Goal: Task Accomplishment & Management: Manage account settings

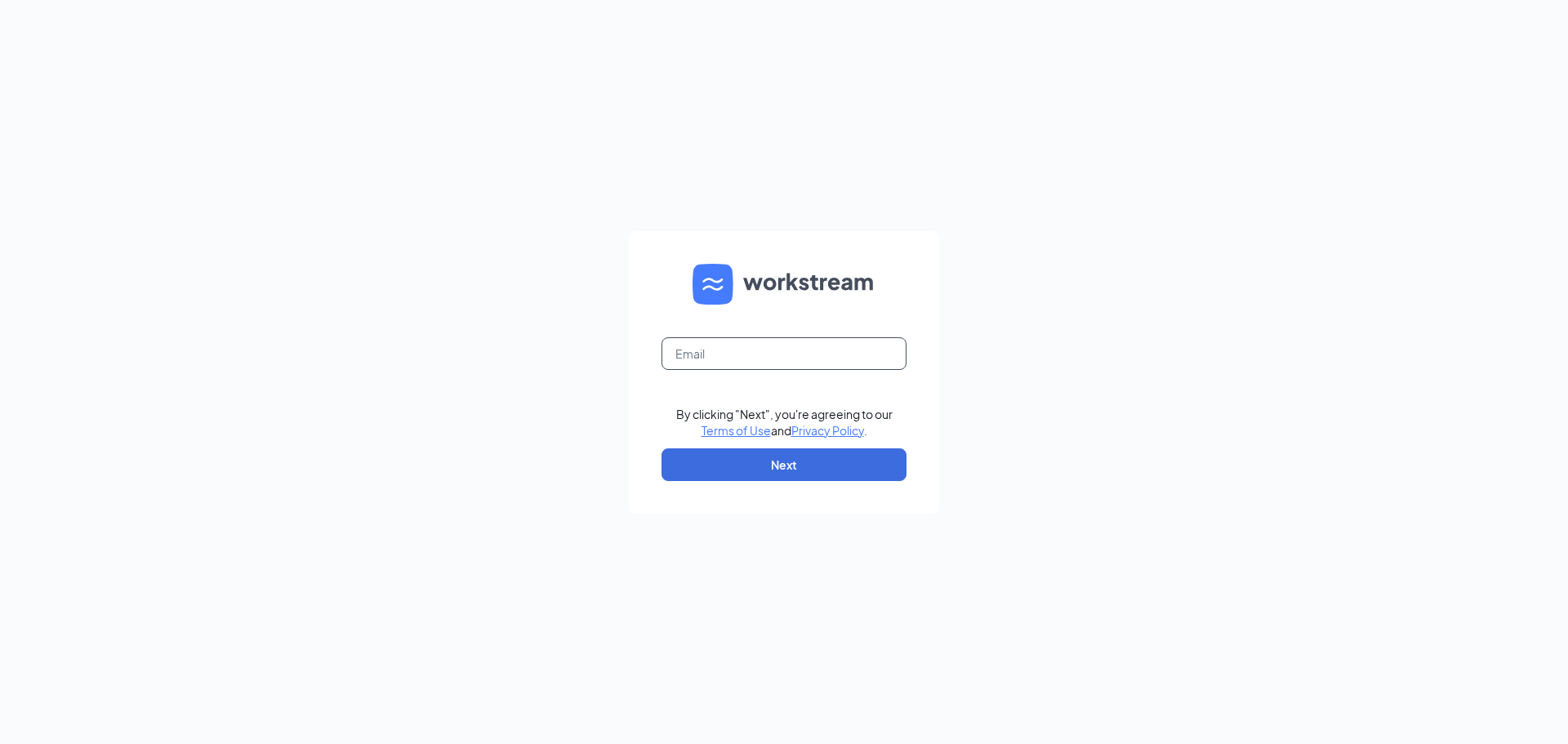
click at [756, 350] on input "text" at bounding box center [784, 353] width 245 height 32
type input "southhills@madmex.com"
click at [768, 475] on button "Next" at bounding box center [784, 464] width 245 height 32
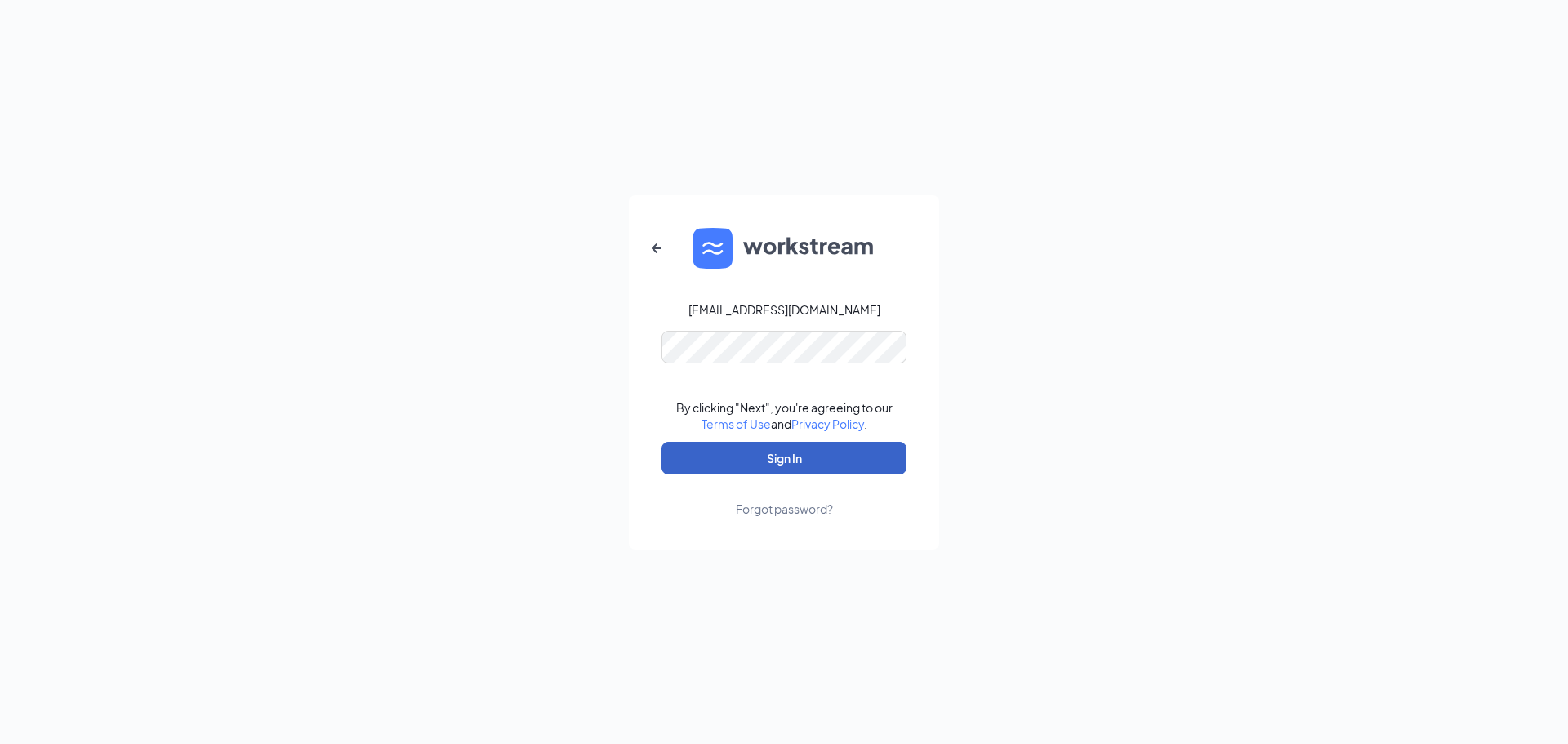
click at [759, 463] on button "Sign In" at bounding box center [784, 458] width 245 height 32
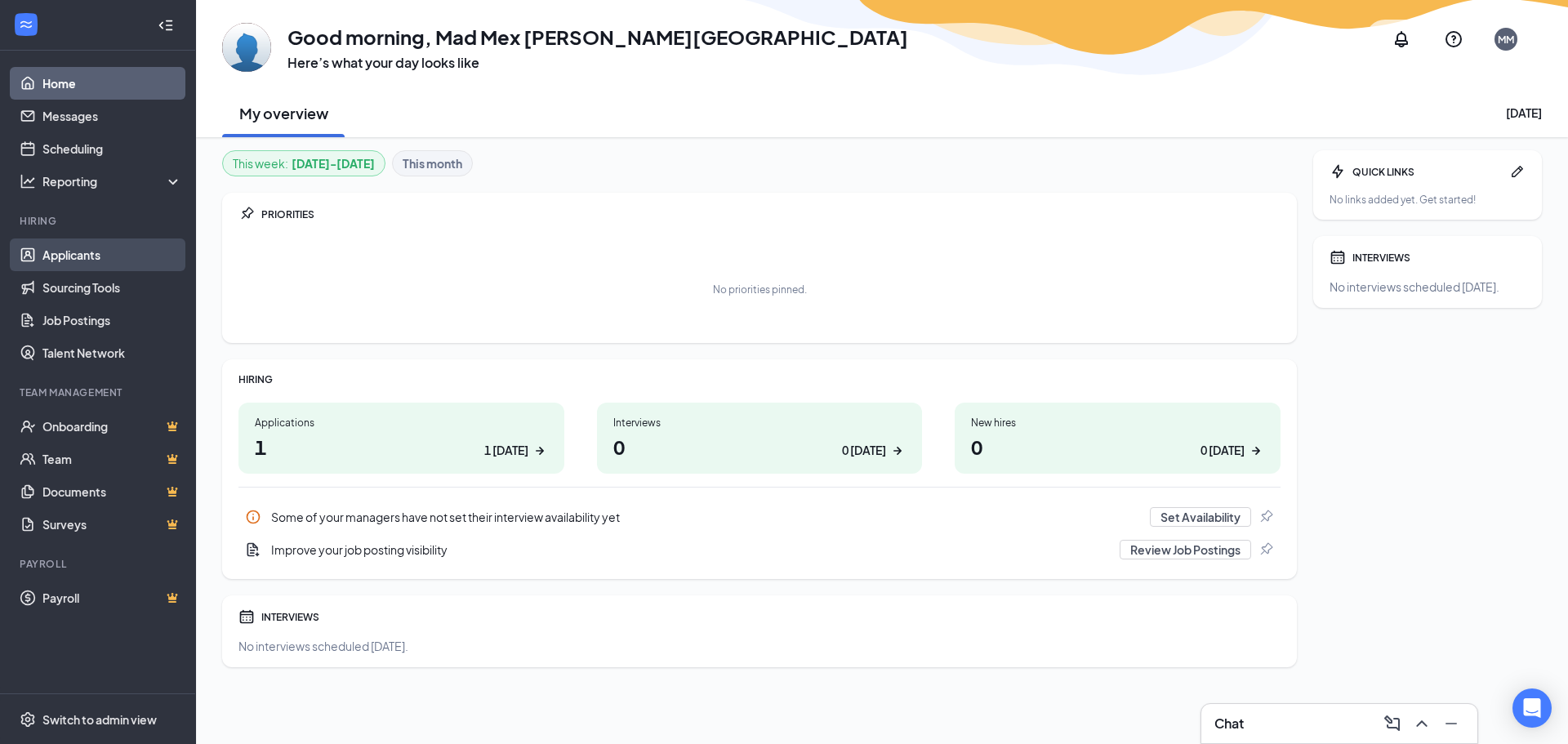
drag, startPoint x: 96, startPoint y: 246, endPoint x: 105, endPoint y: 255, distance: 12.7
click at [96, 246] on link "Applicants" at bounding box center [112, 255] width 140 height 32
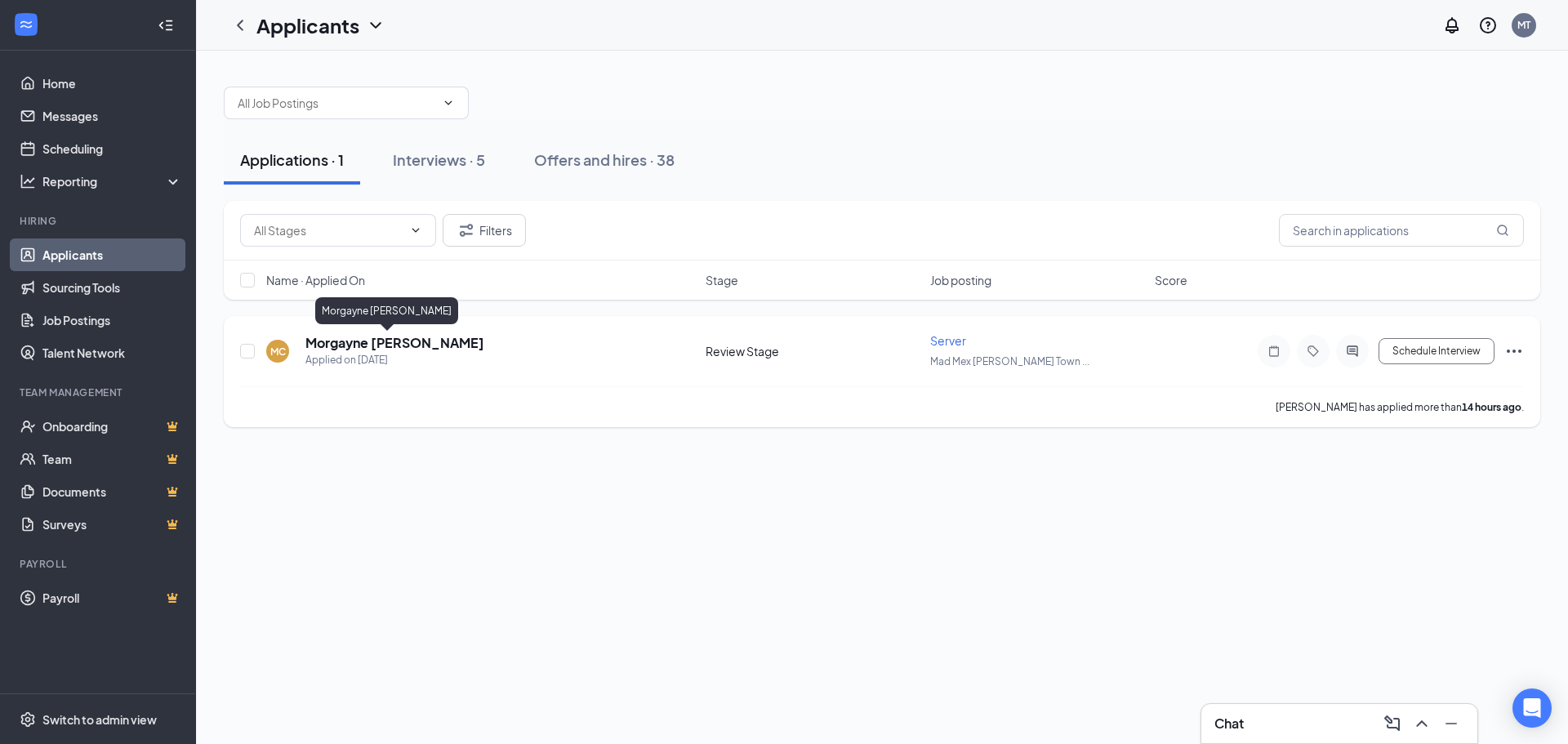
click at [397, 339] on h5 "Morgayne [PERSON_NAME]" at bounding box center [394, 343] width 178 height 18
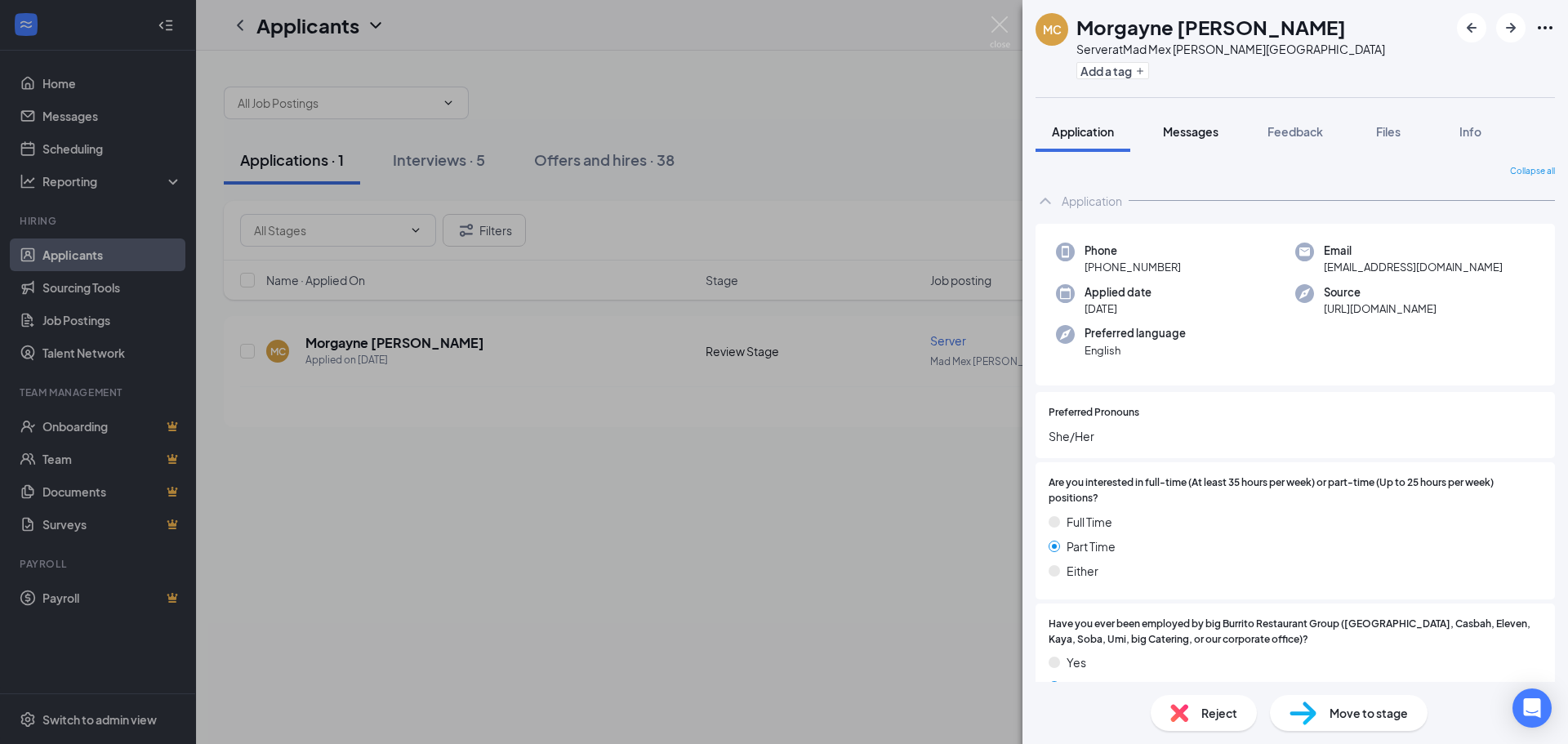
click at [1186, 135] on span "Messages" at bounding box center [1191, 131] width 56 height 14
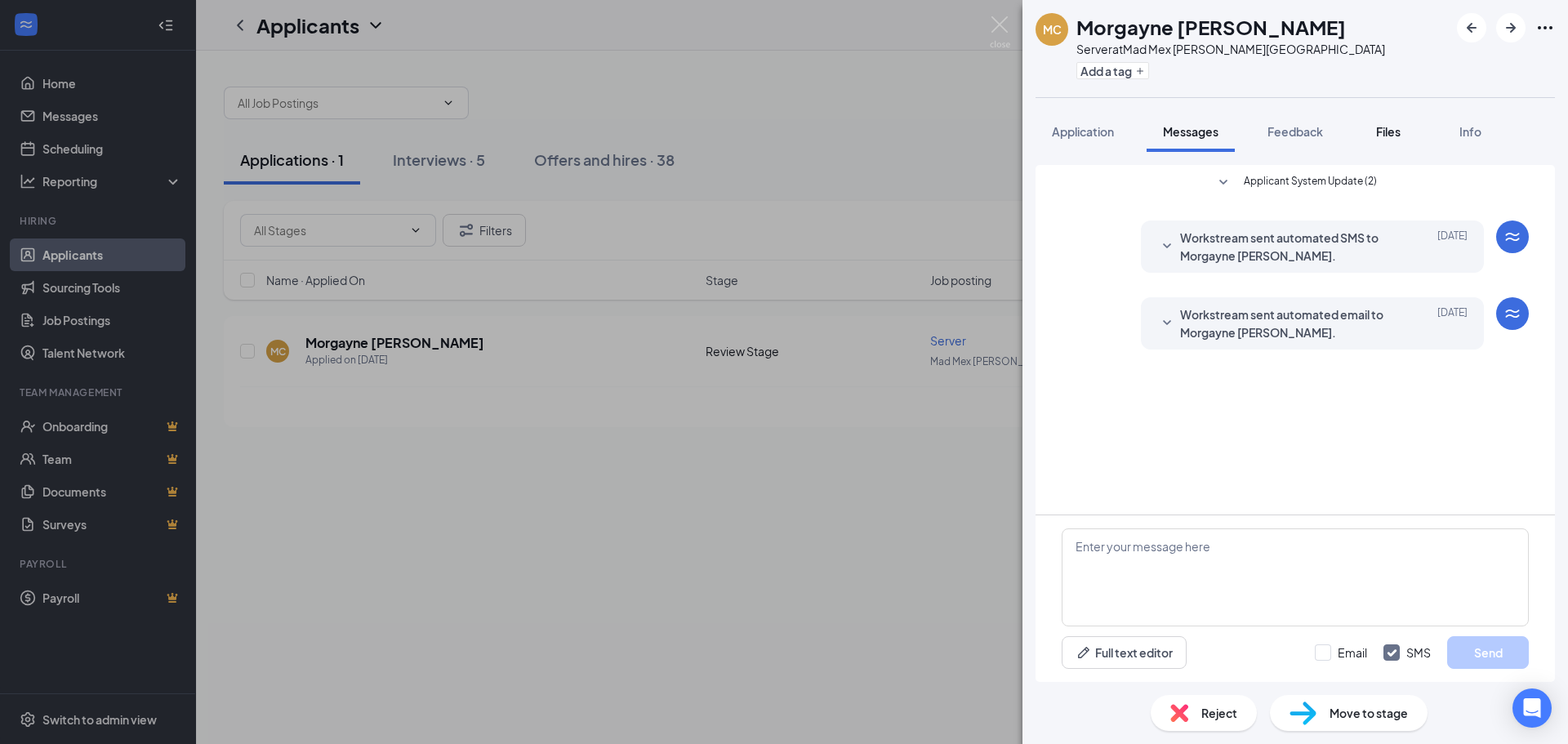
click at [1399, 131] on span "Files" at bounding box center [1388, 131] width 24 height 14
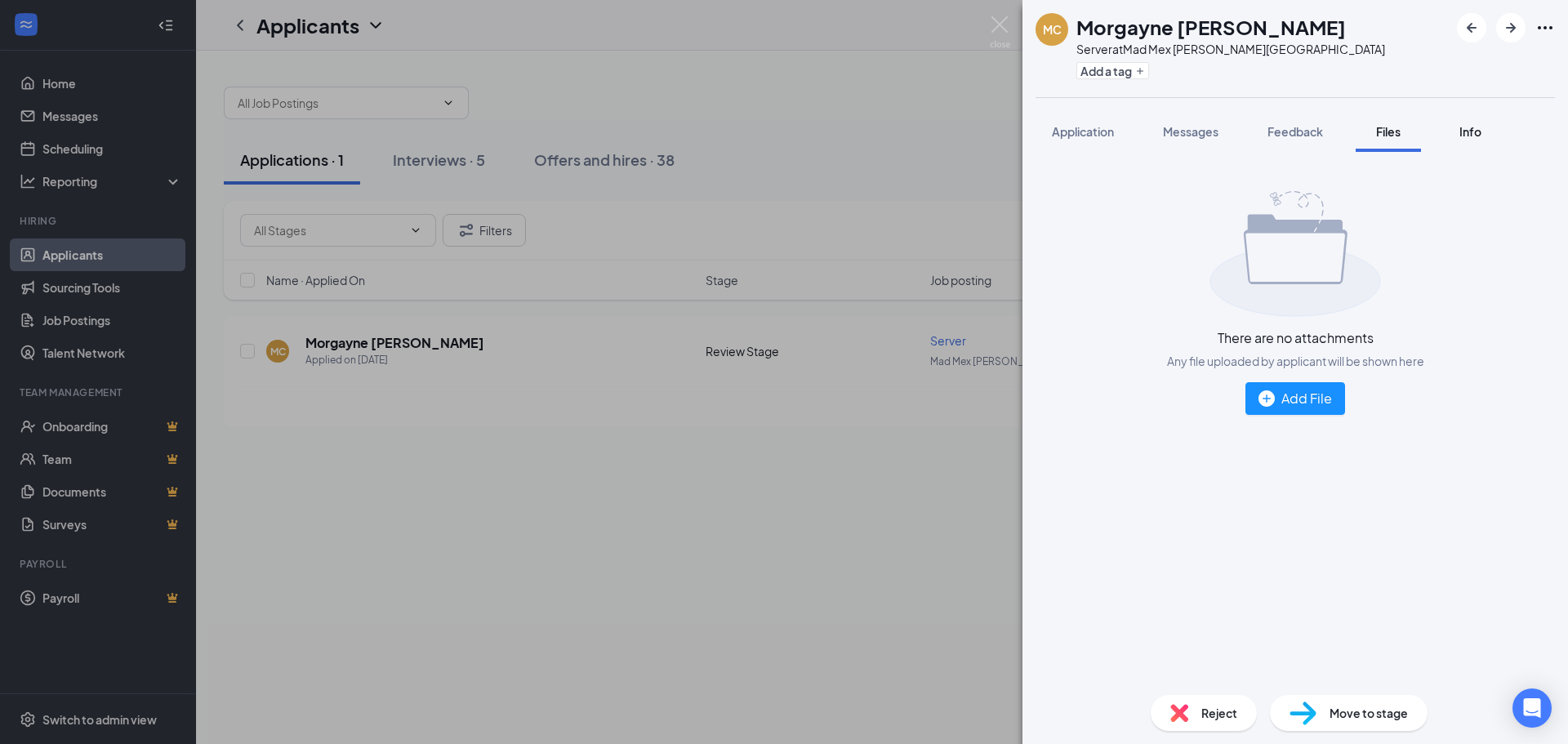
click at [1462, 125] on span "Info" at bounding box center [1470, 131] width 22 height 14
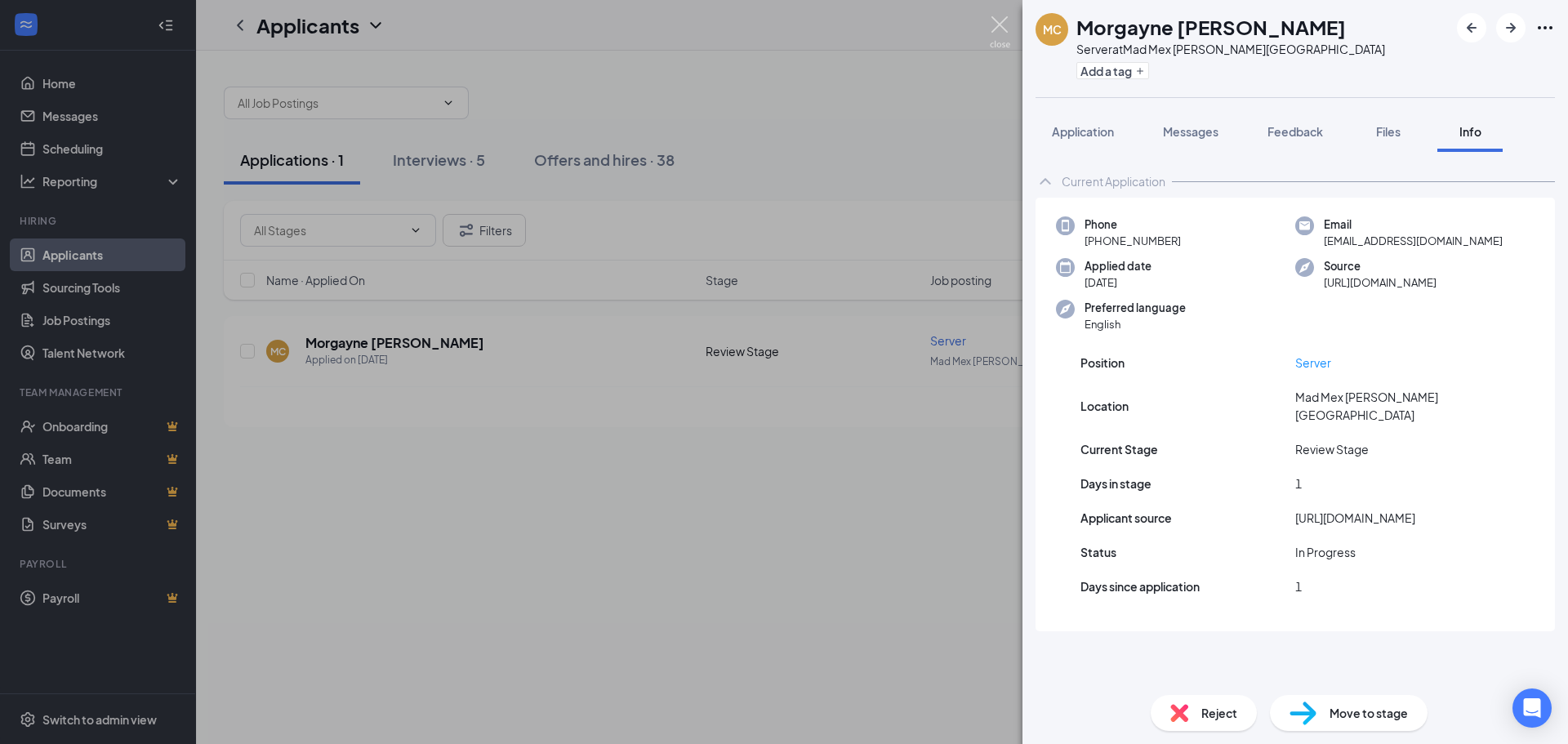
click at [994, 22] on img at bounding box center [1000, 32] width 21 height 32
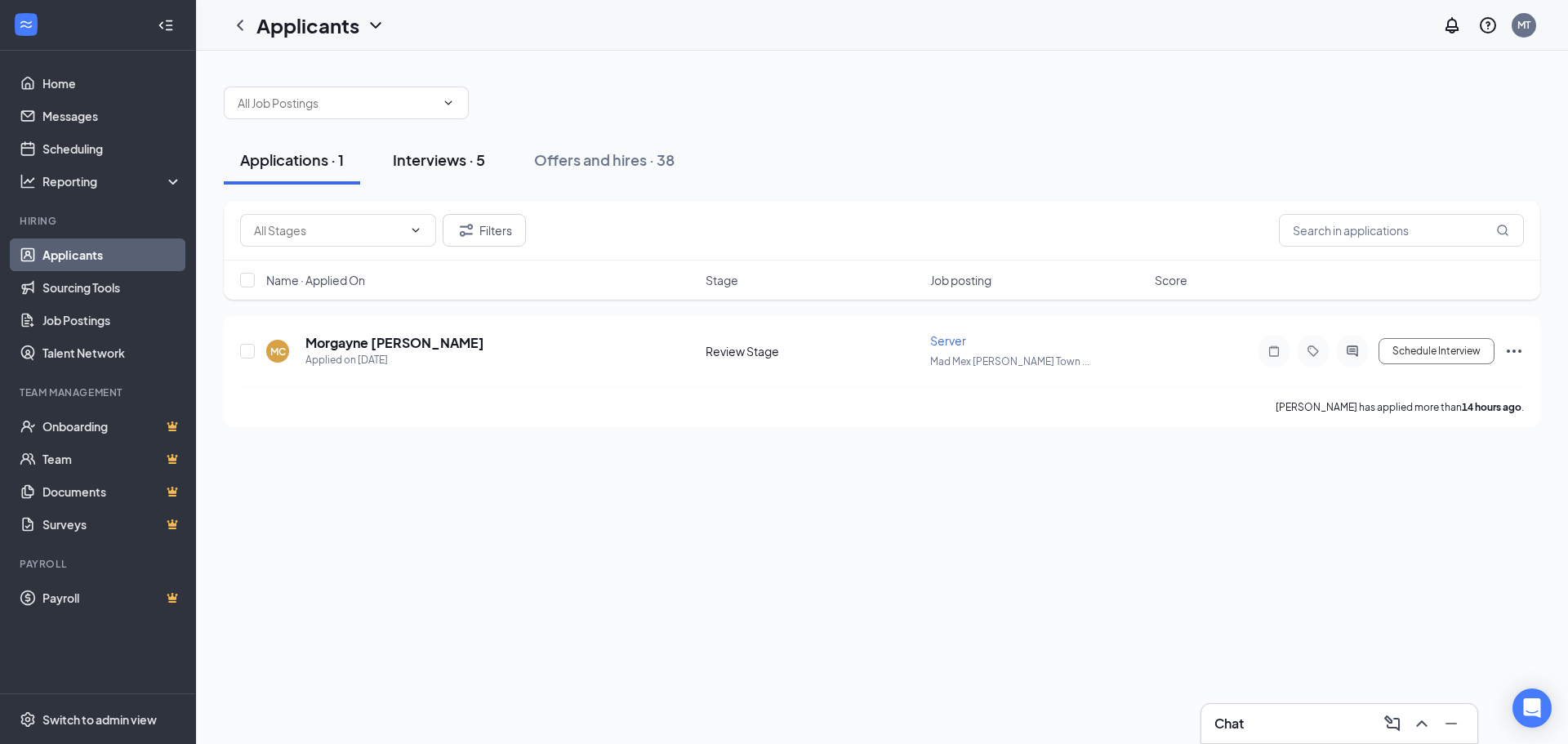
click at [464, 157] on div "Interviews · 5" at bounding box center [438, 160] width 92 height 21
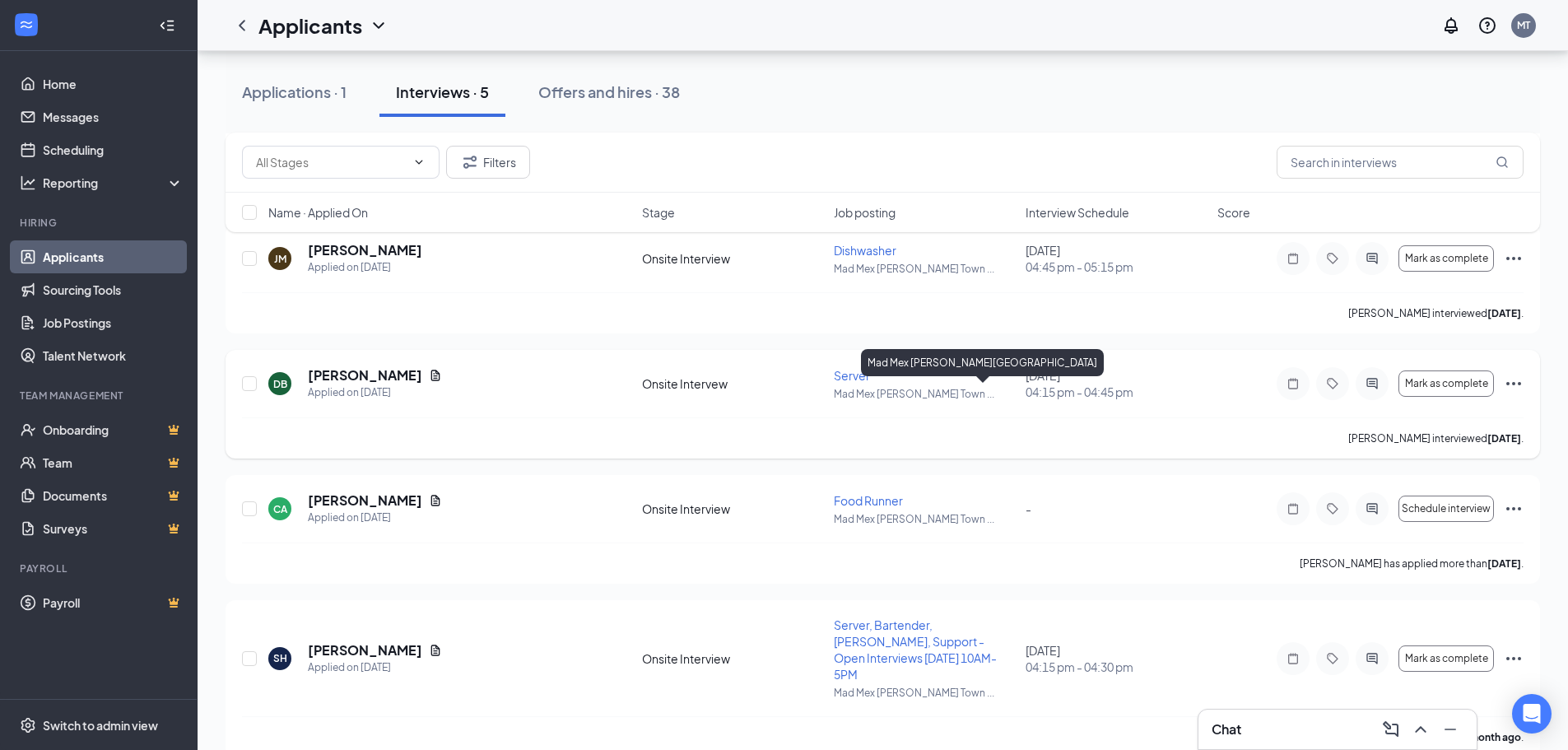
scroll to position [230, 0]
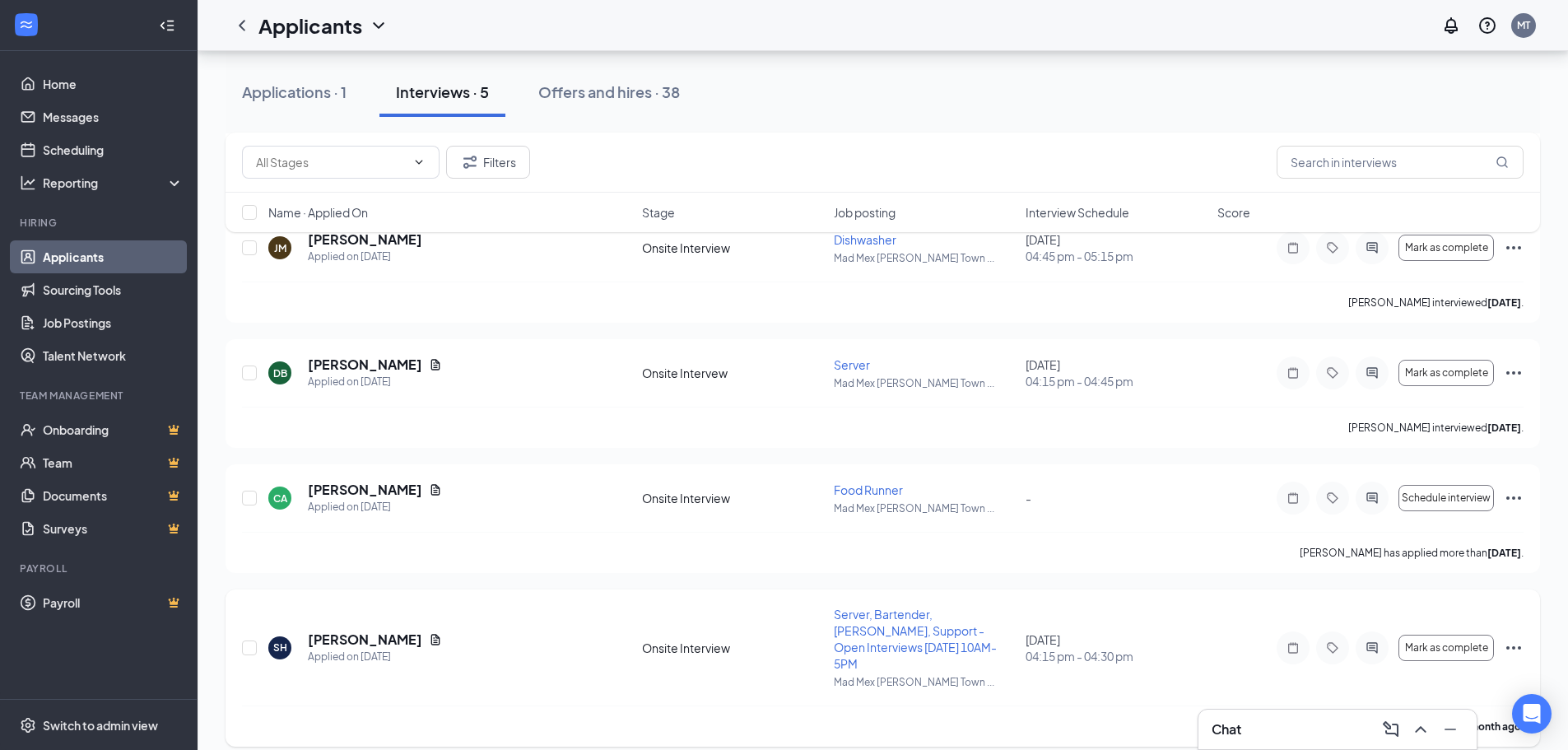
click at [1521, 643] on icon "Ellipses" at bounding box center [1514, 648] width 20 height 20
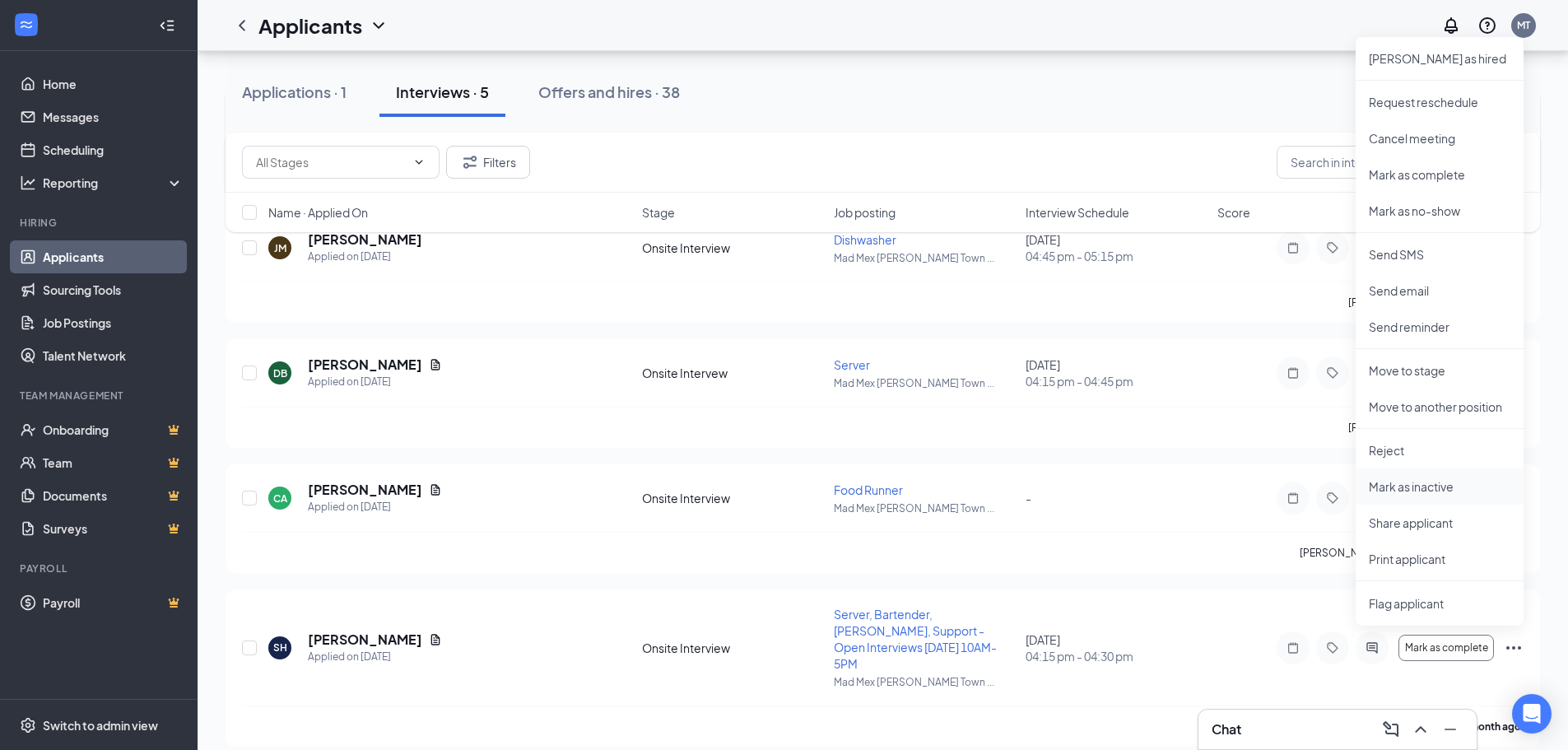
click at [1489, 494] on p "Mark as inactive" at bounding box center [1440, 486] width 142 height 16
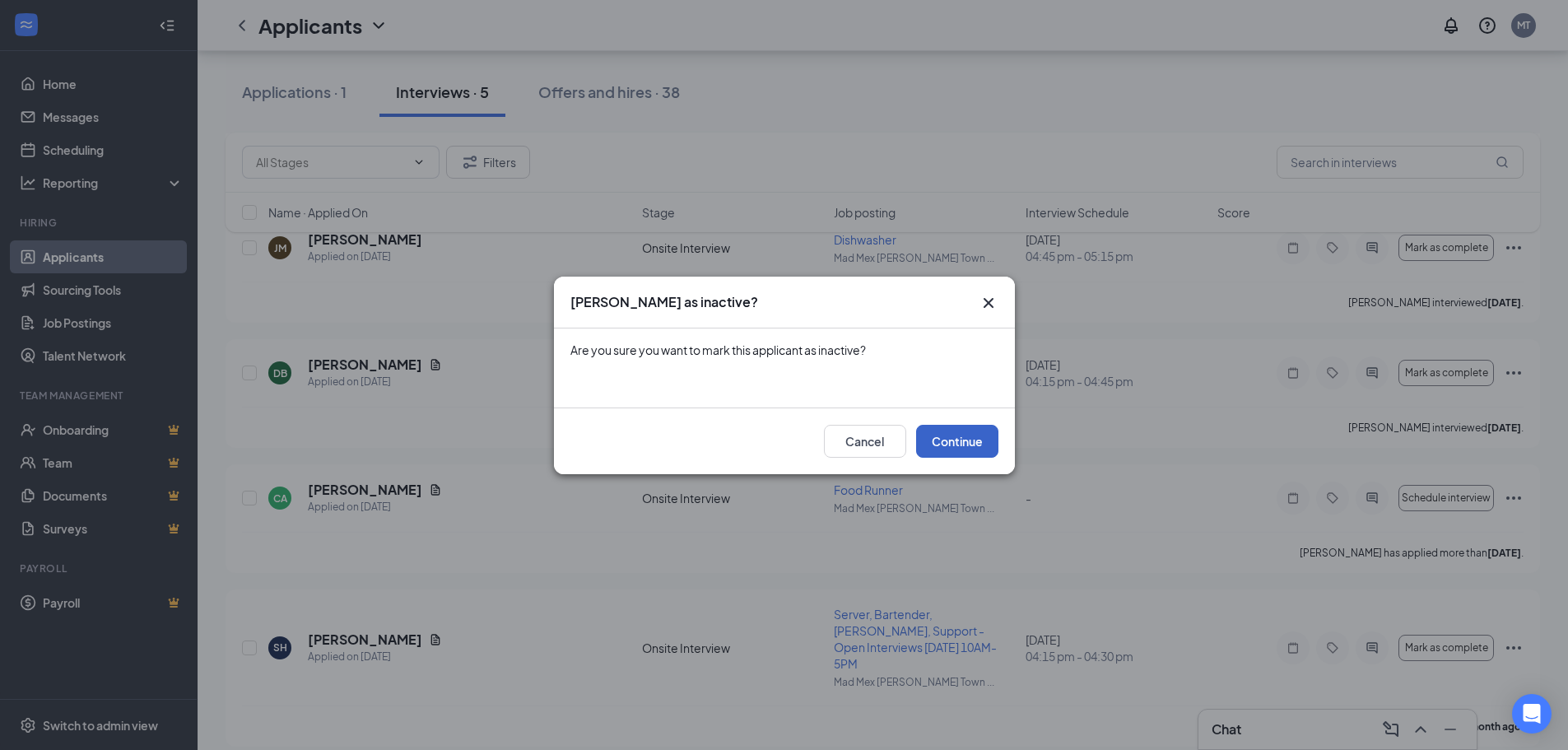
click at [985, 436] on button "Continue" at bounding box center [957, 441] width 82 height 33
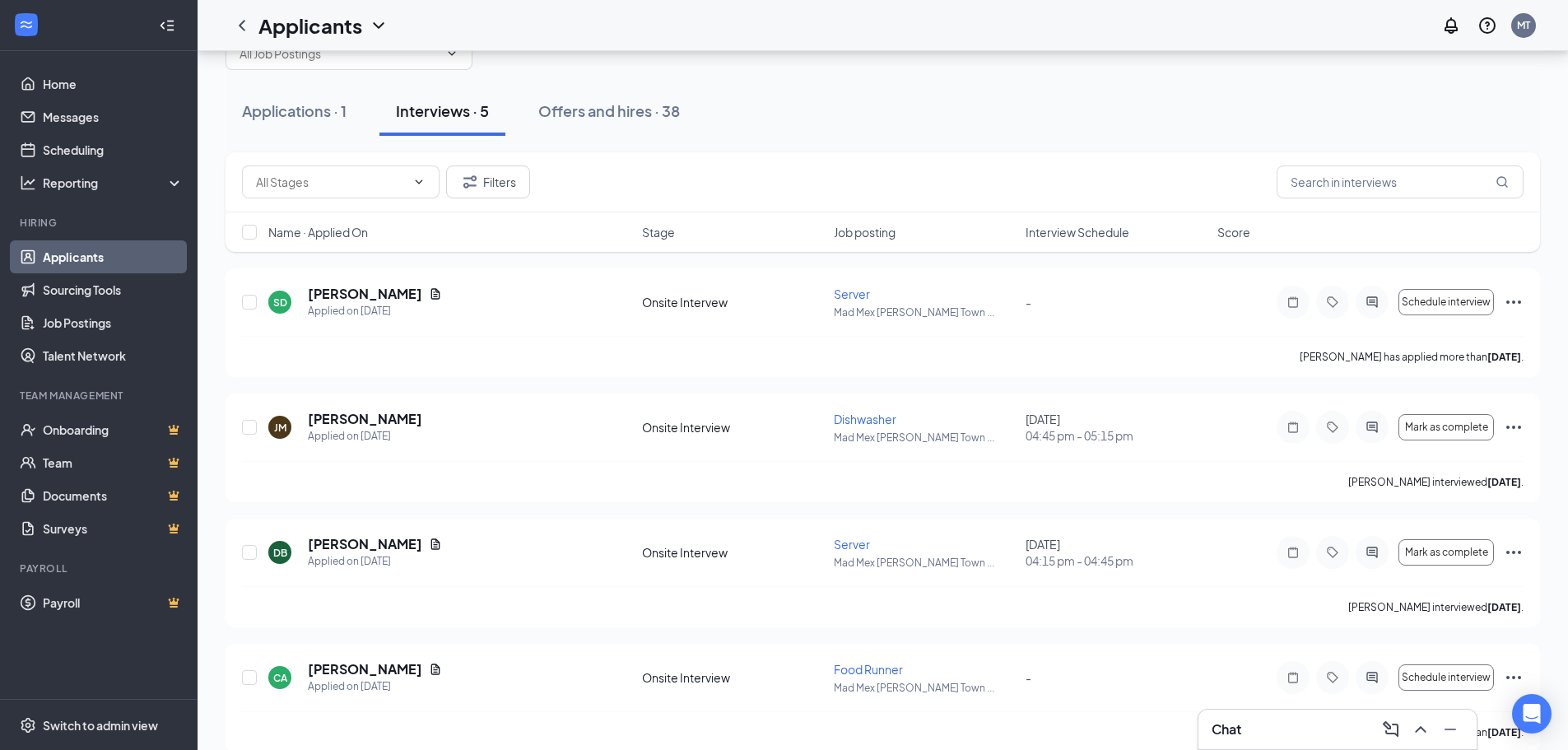
scroll to position [0, 0]
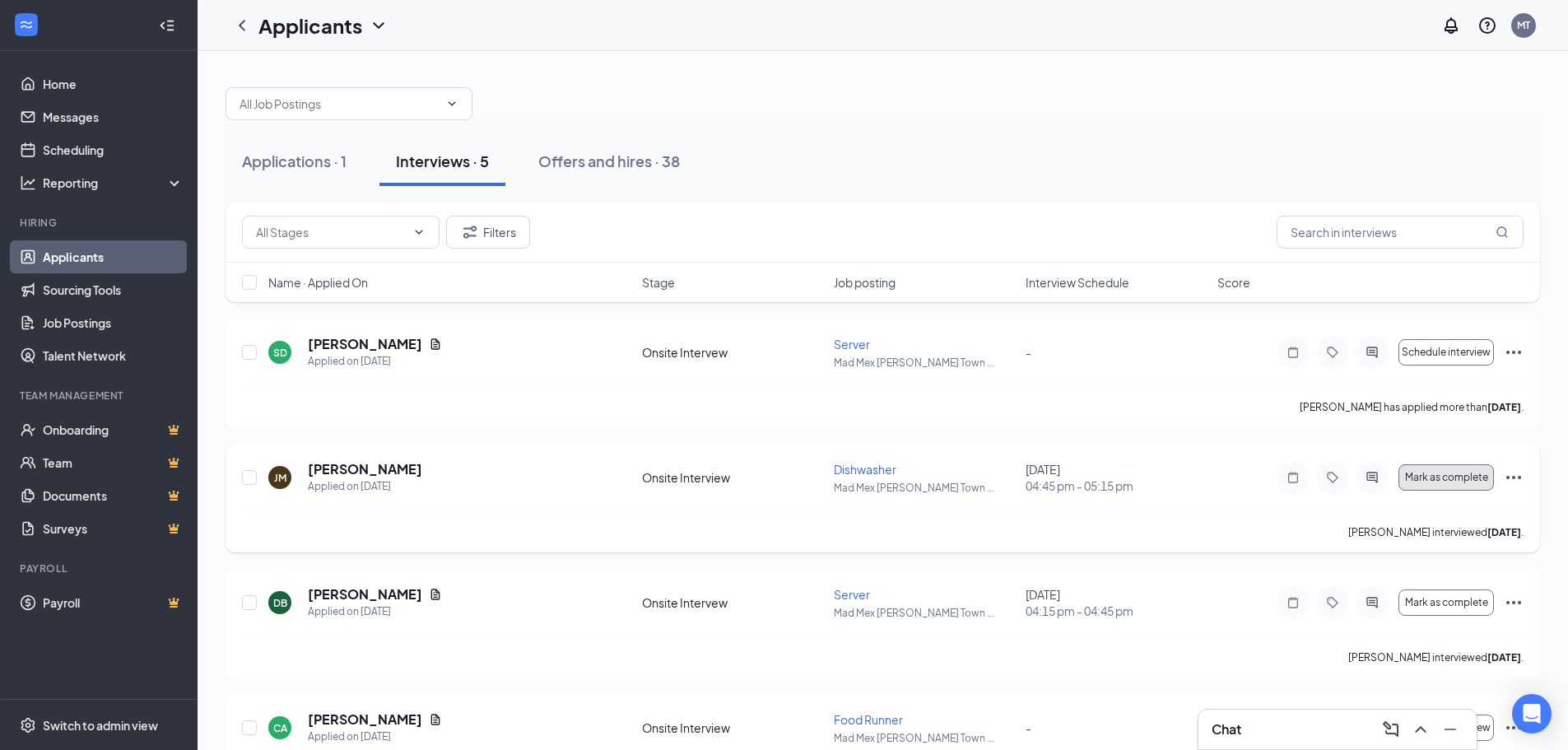
click at [1467, 485] on button "Mark as complete" at bounding box center [1447, 477] width 96 height 26
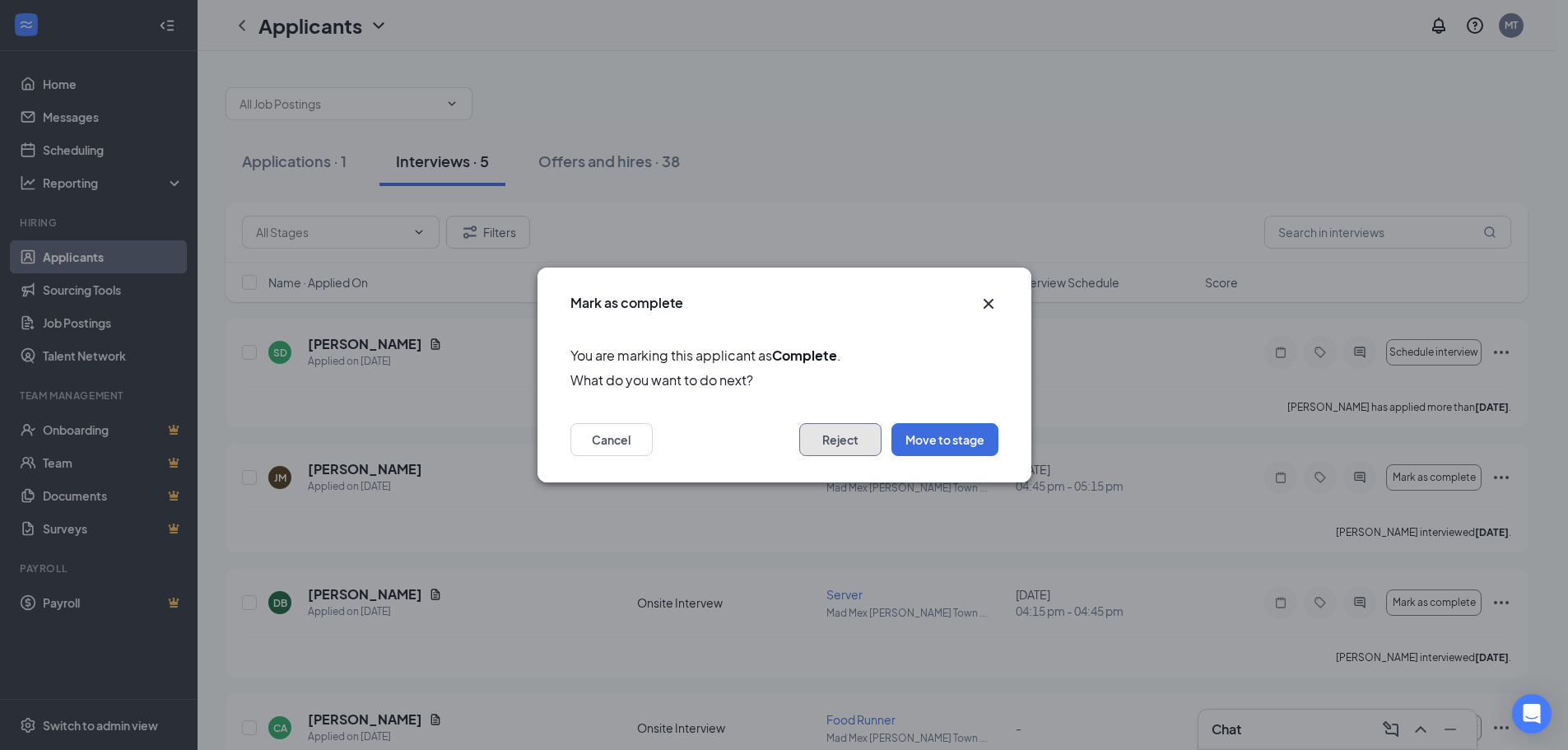
click at [856, 443] on button "Reject" at bounding box center [840, 439] width 82 height 33
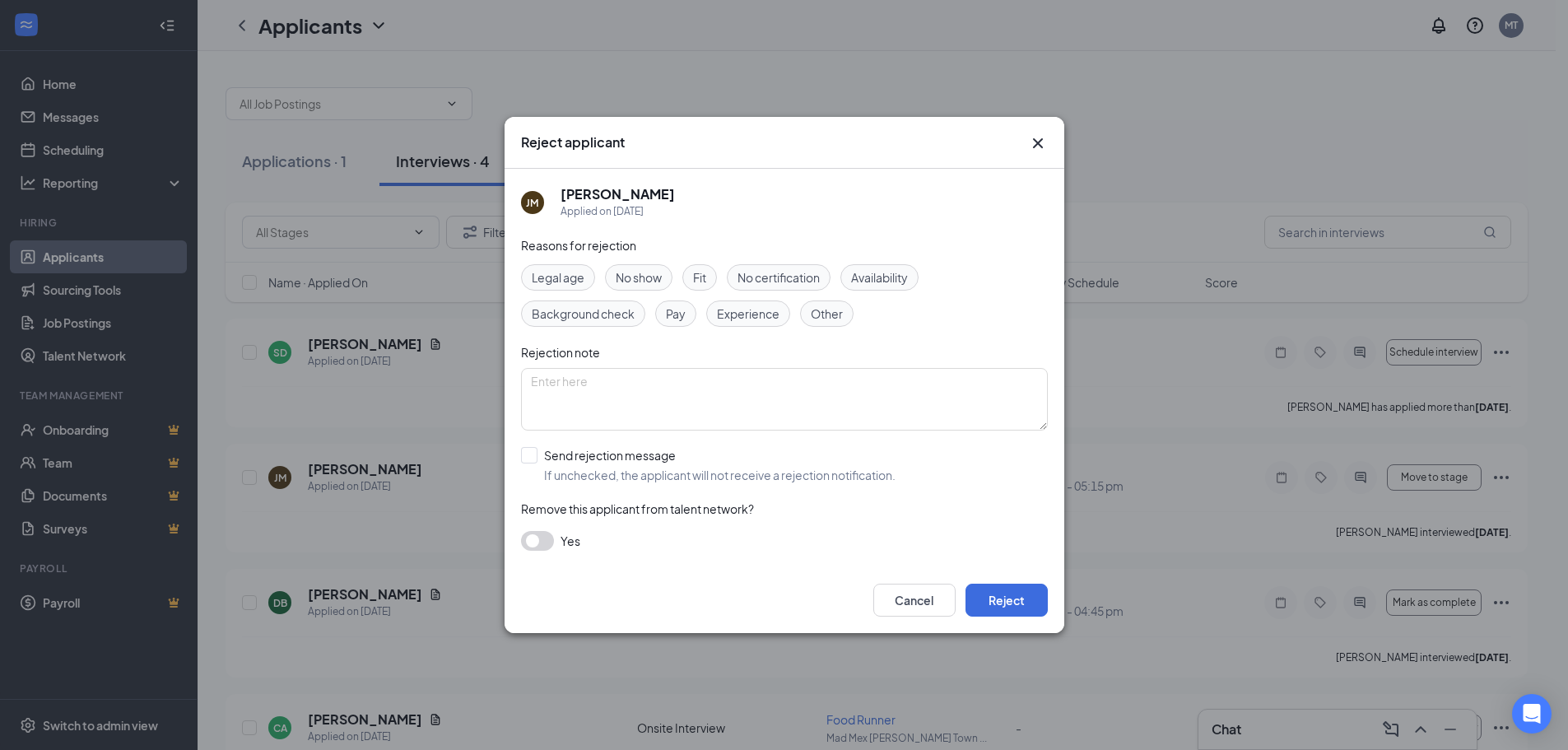
click at [631, 280] on span "No show" at bounding box center [638, 277] width 46 height 18
click at [991, 593] on button "Reject" at bounding box center [1006, 600] width 82 height 33
